Goal: Information Seeking & Learning: Learn about a topic

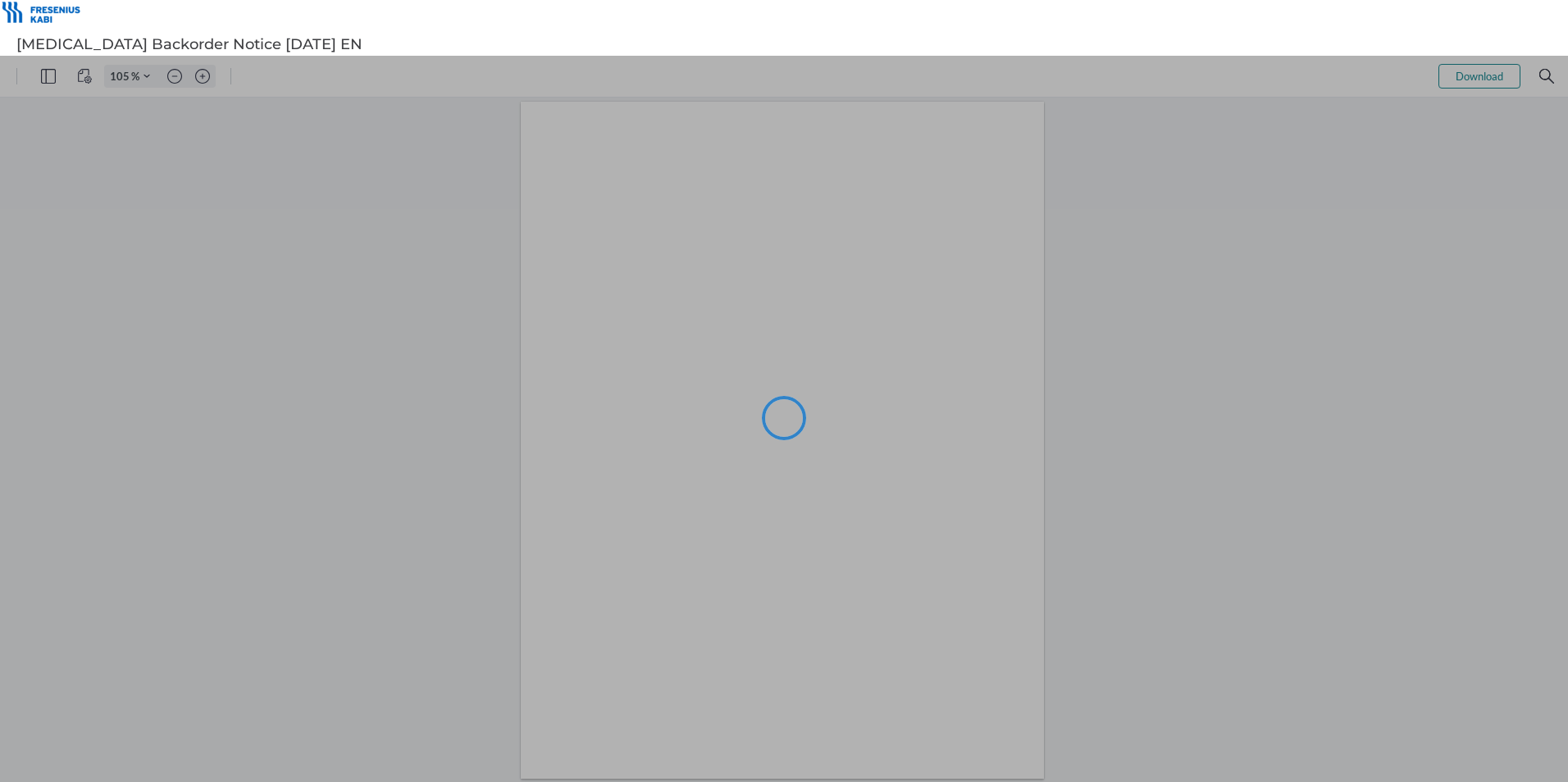
type input "105"
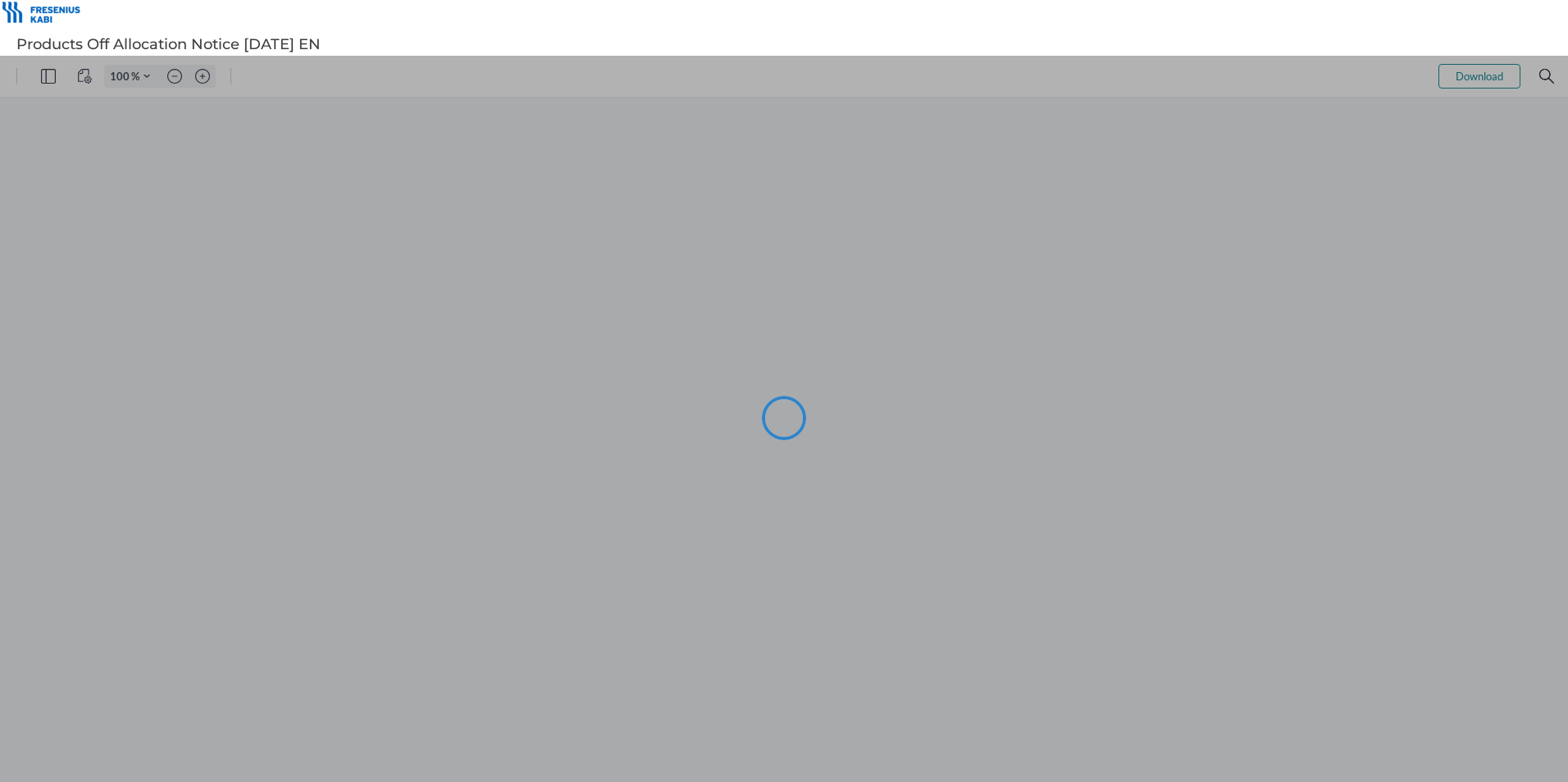
type input "105"
